Goal: Check status: Check status

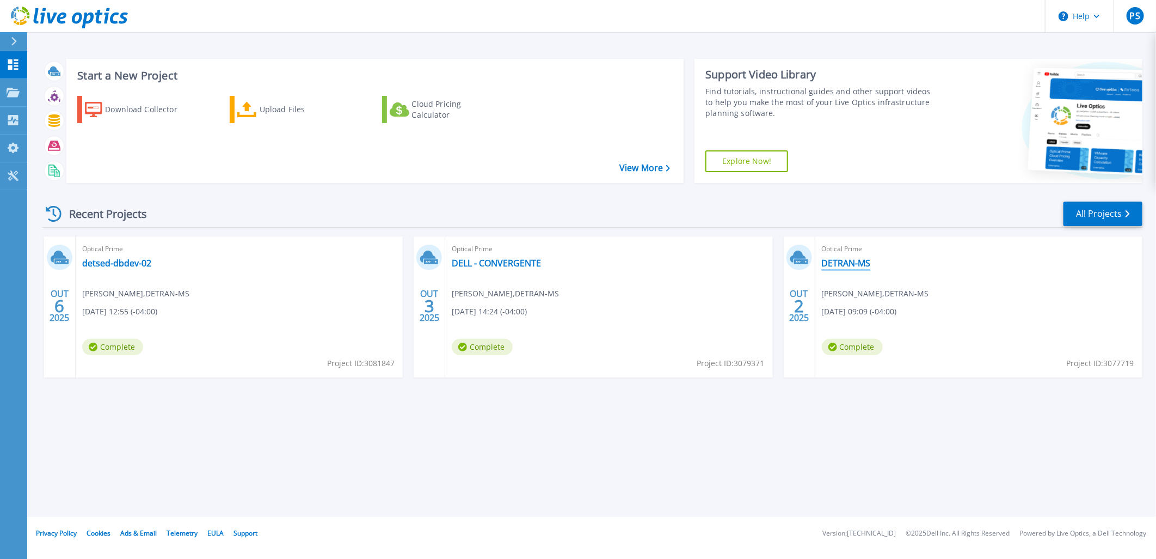
click at [843, 267] on link "DETRAN-MS" at bounding box center [846, 263] width 49 height 11
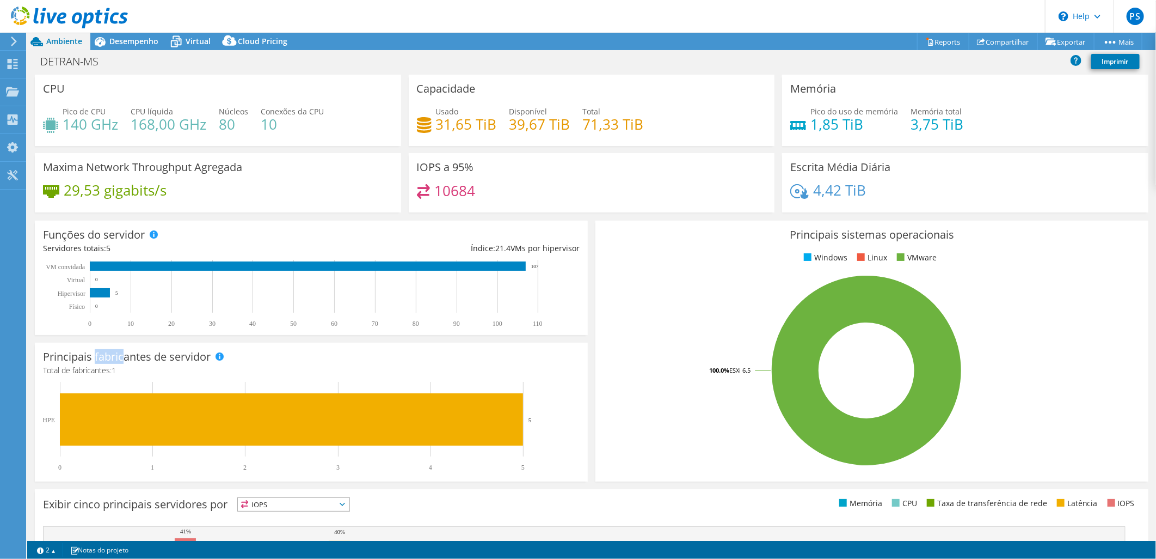
drag, startPoint x: 96, startPoint y: 355, endPoint x: 125, endPoint y: 355, distance: 29.4
click at [125, 355] on h3 "Principais fabricantes de servidor" at bounding box center [127, 357] width 168 height 12
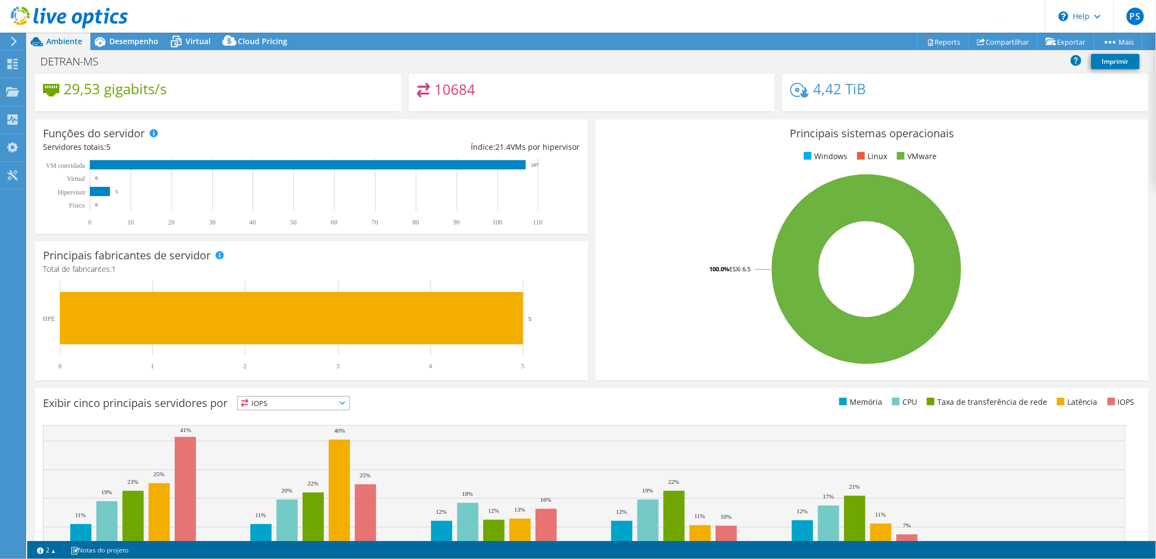
scroll to position [167, 0]
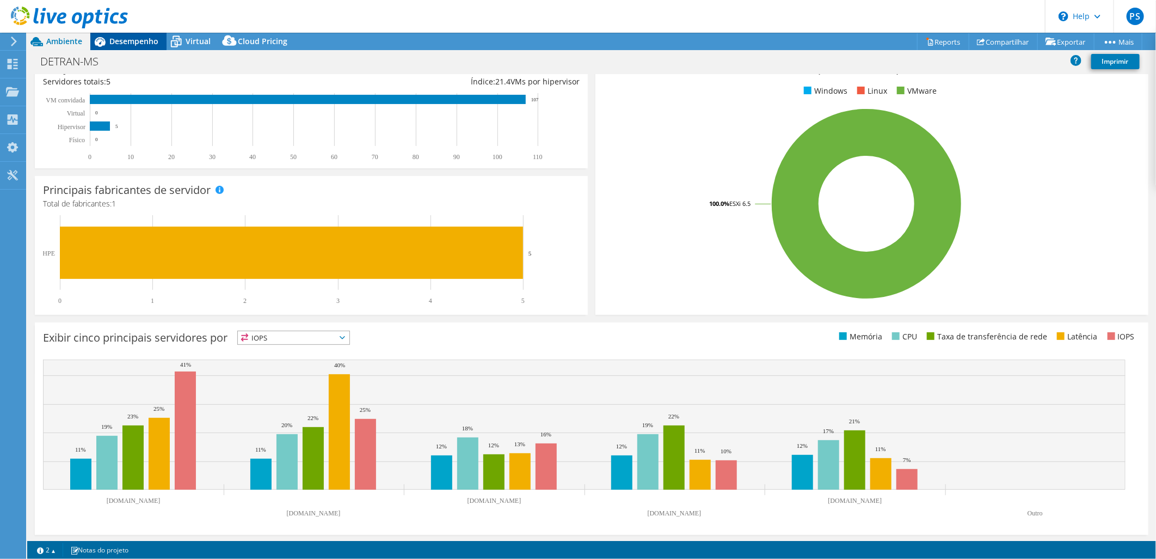
click at [138, 40] on span "Desempenho" at bounding box center [133, 41] width 49 height 10
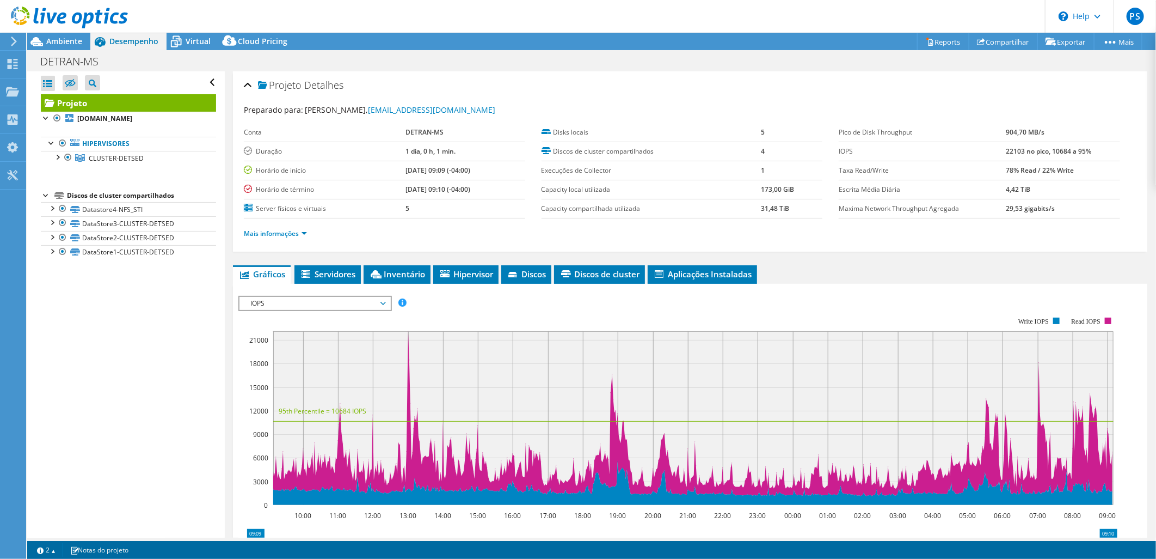
scroll to position [0, 0]
click at [341, 301] on span "IOPS" at bounding box center [315, 303] width 140 height 13
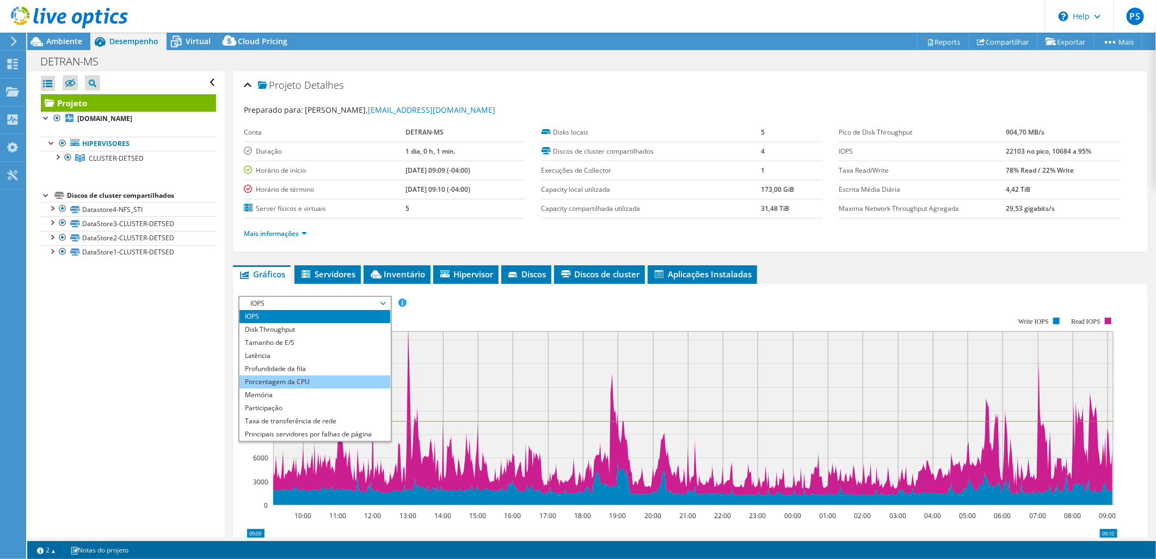
click at [350, 379] on li "Porcentagem da CPU" at bounding box center [315, 381] width 151 height 13
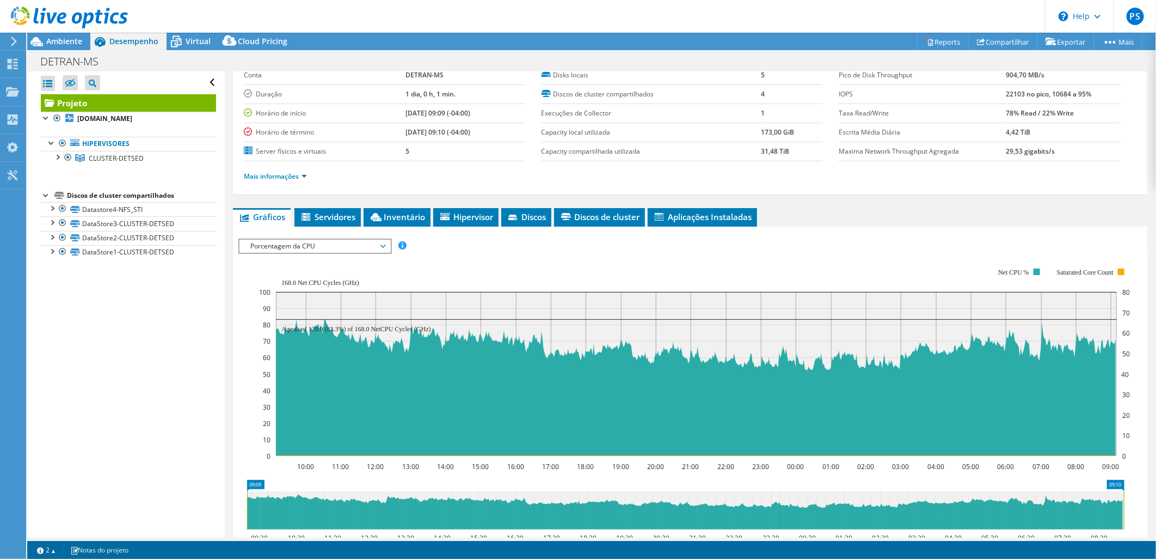
scroll to position [29, 0]
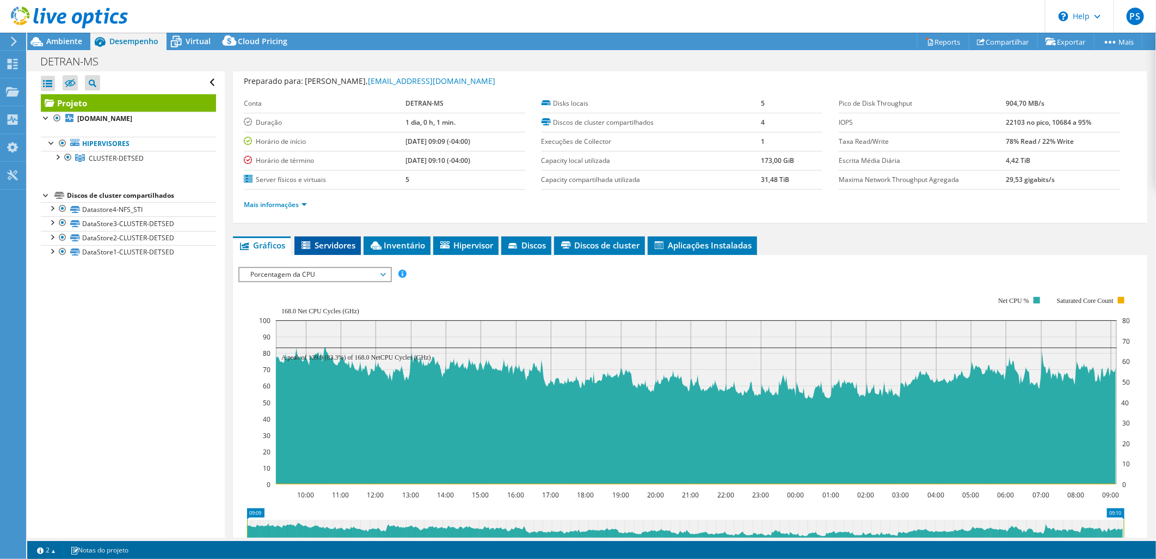
click at [328, 241] on span "Servidores" at bounding box center [328, 245] width 56 height 11
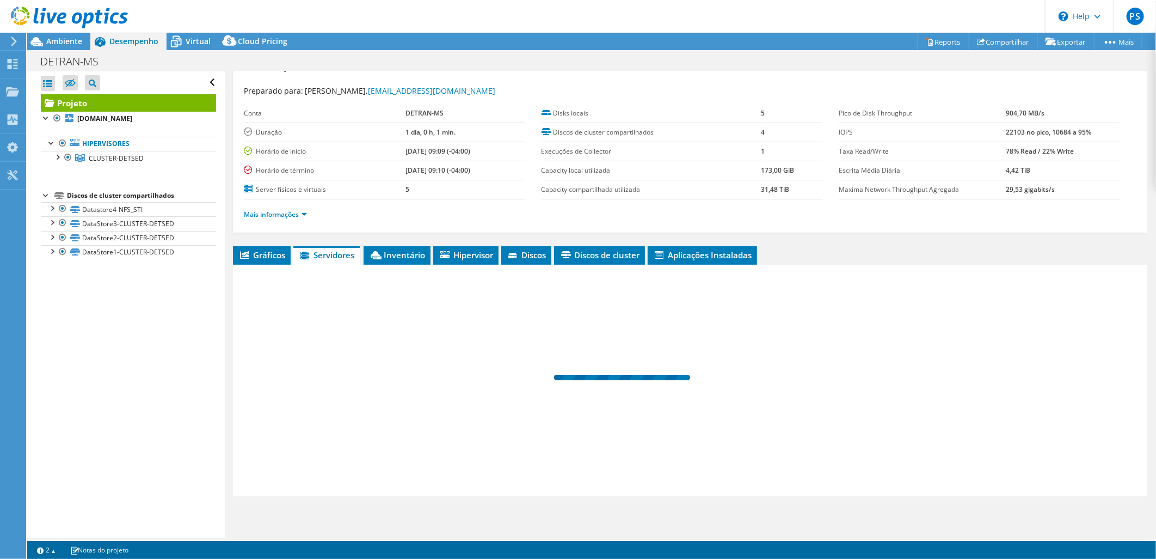
scroll to position [18, 0]
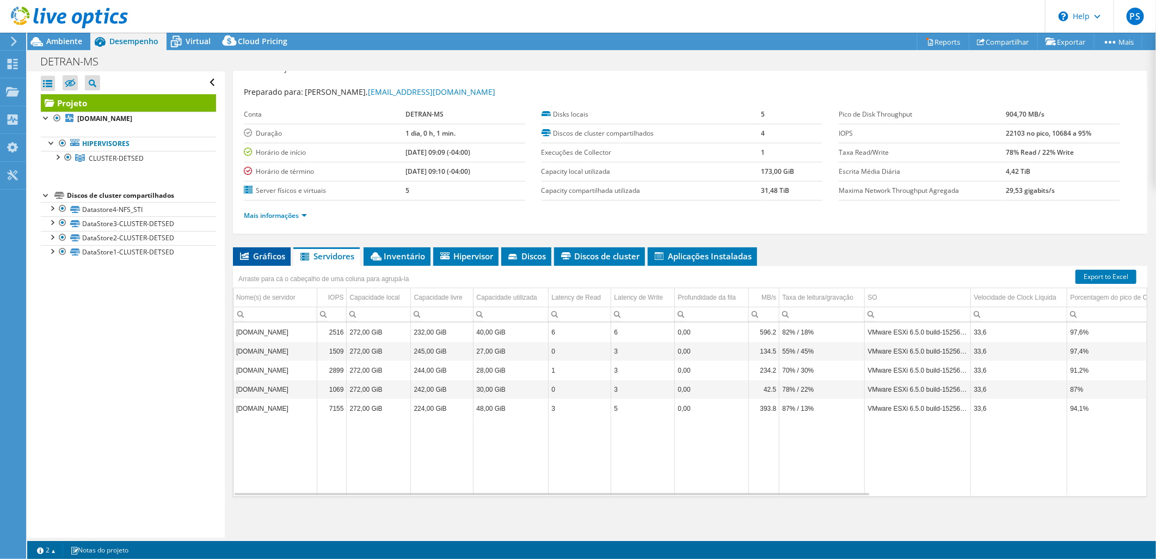
click at [255, 252] on span "Gráficos" at bounding box center [261, 255] width 47 height 11
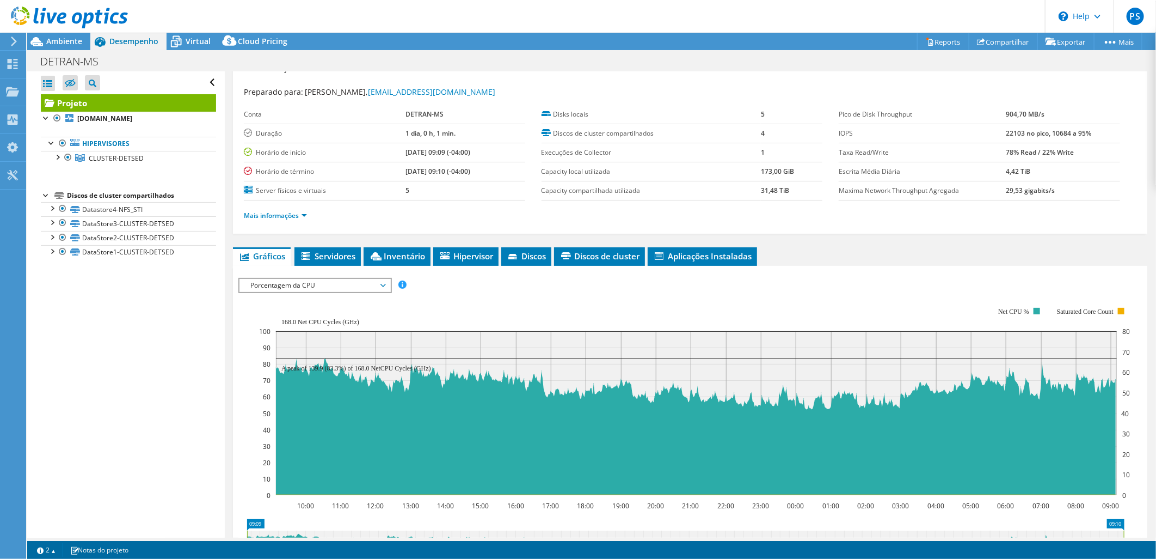
scroll to position [29, 0]
